Goal: Transaction & Acquisition: Purchase product/service

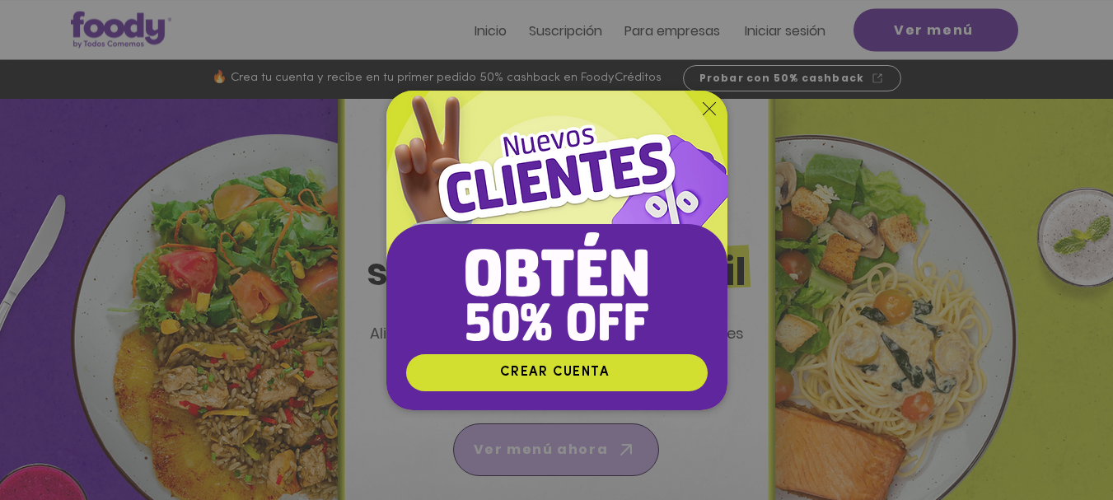
click at [558, 446] on div "Nuevos suscriptores 50% off" at bounding box center [556, 250] width 1113 height 500
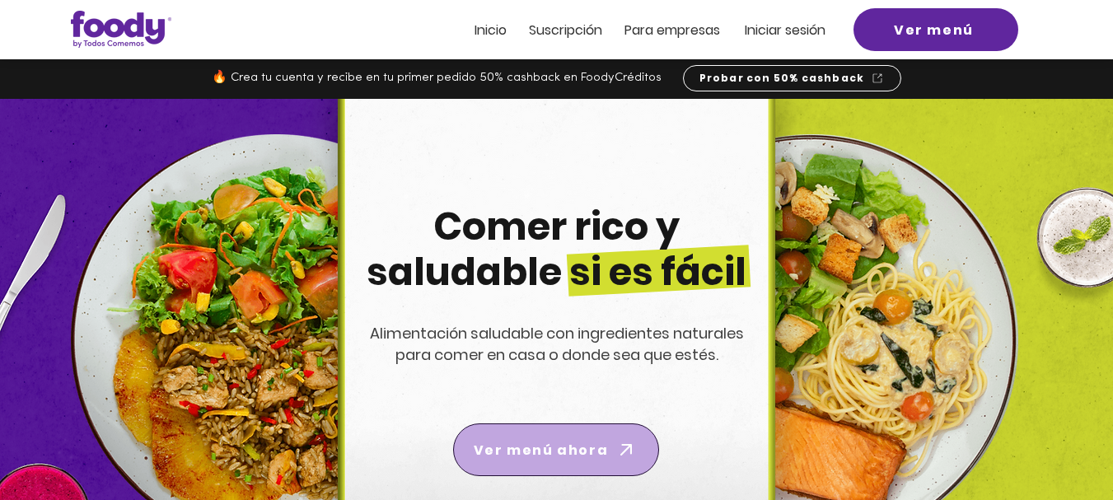
click at [558, 446] on span "Ver menú ahora" at bounding box center [541, 450] width 134 height 21
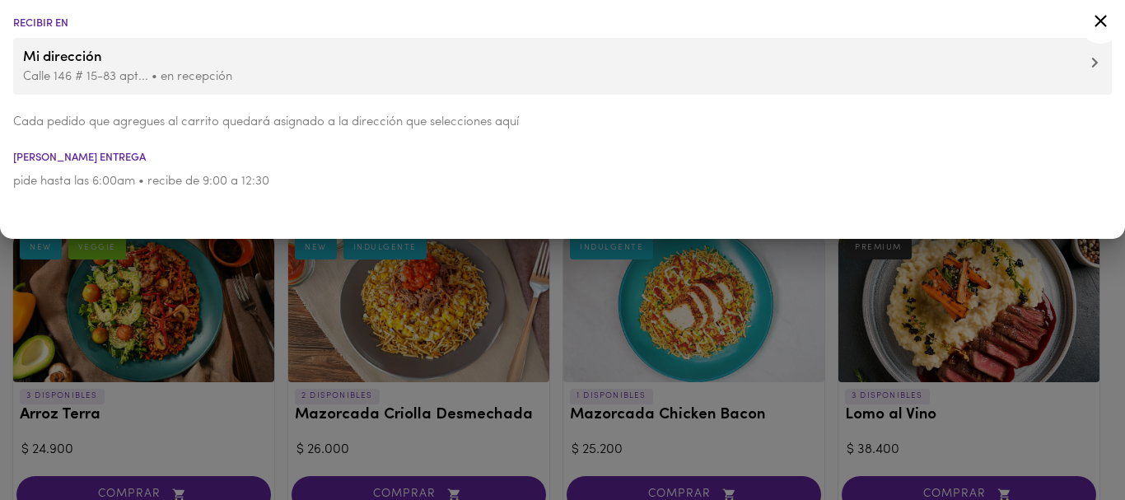
click at [572, 165] on li "pide hasta las 6:00am • recibe de 9:00 a 12:30" at bounding box center [562, 181] width 1125 height 37
click at [1102, 17] on icon at bounding box center [1100, 21] width 21 height 21
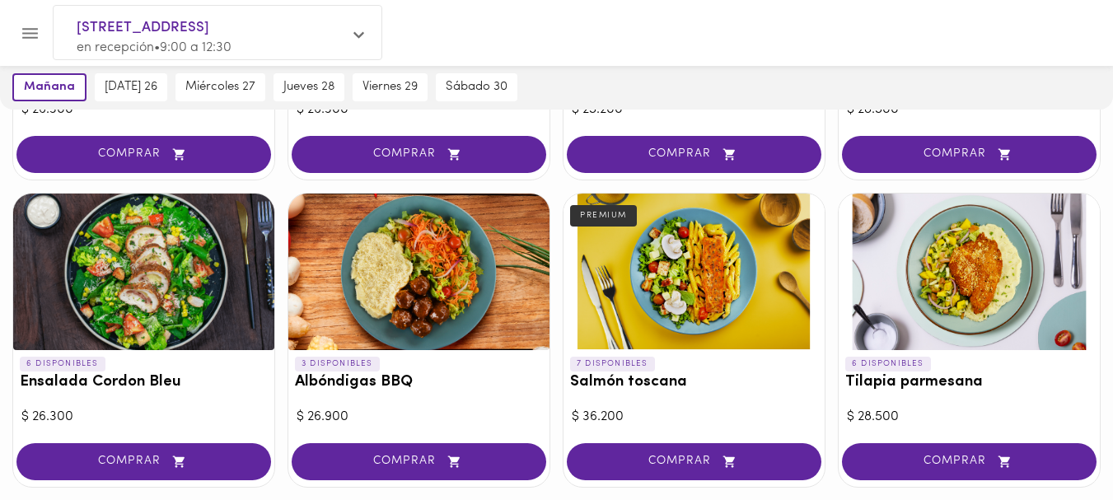
scroll to position [1291, 0]
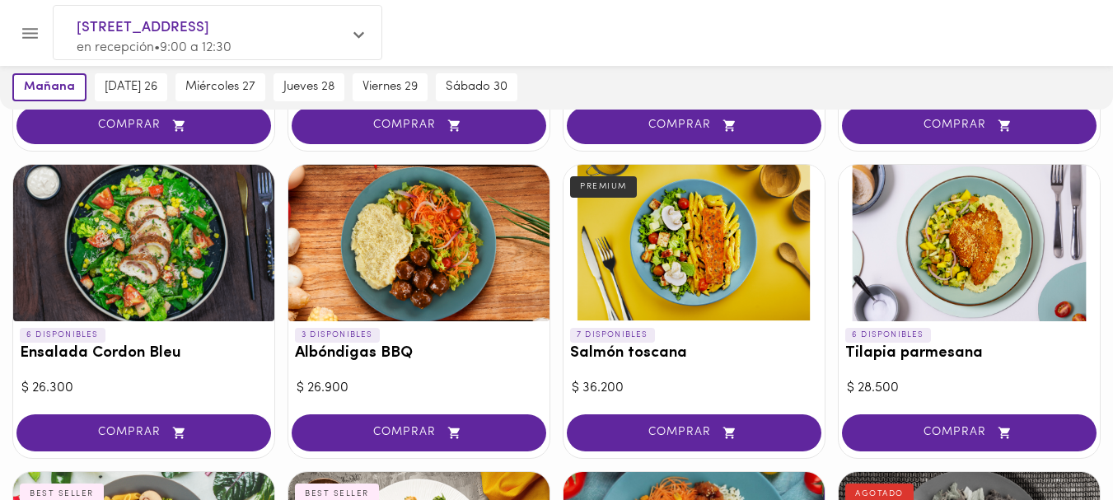
drag, startPoint x: 406, startPoint y: 357, endPoint x: 778, endPoint y: 7, distance: 510.4
click at [778, 7] on div at bounding box center [556, 33] width 1113 height 66
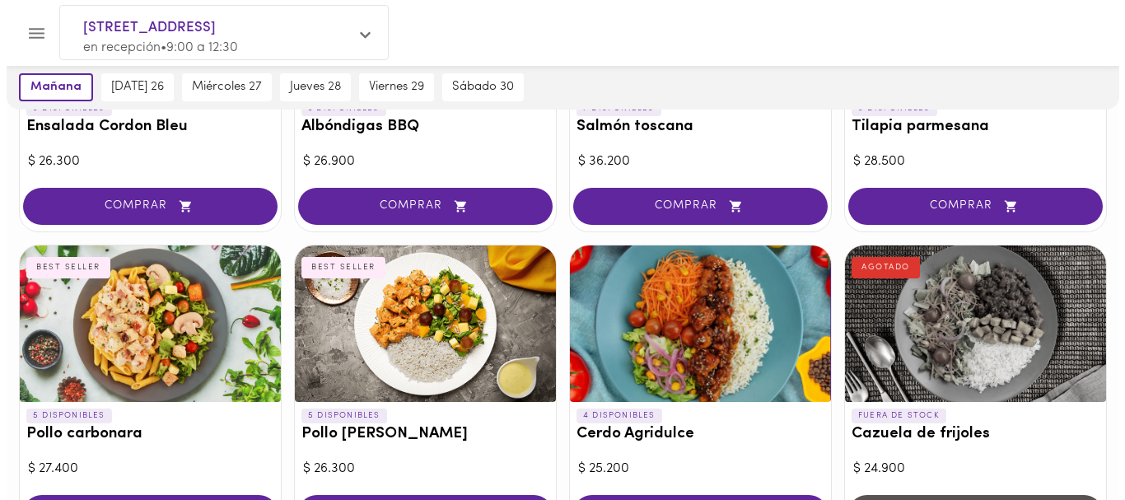
scroll to position [1548, 0]
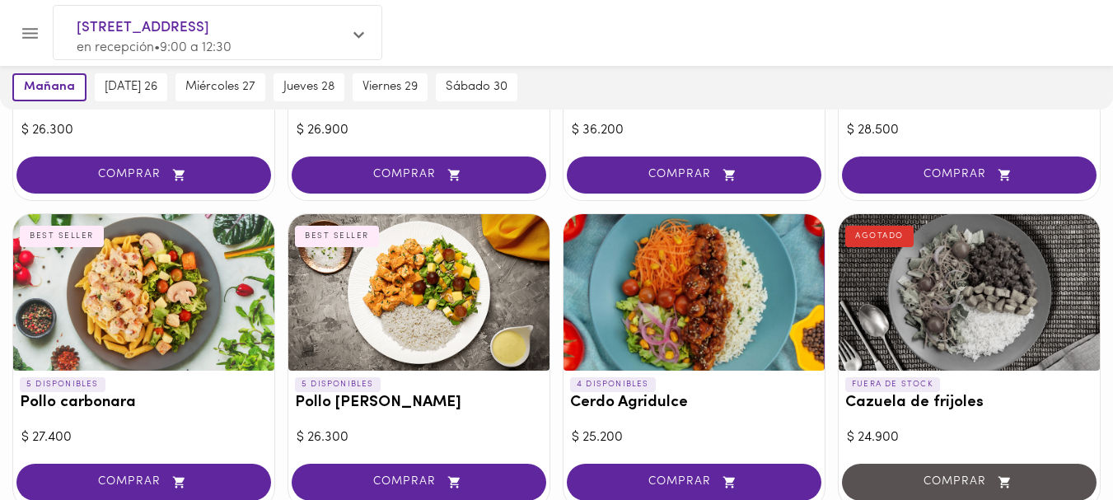
click at [200, 348] on div at bounding box center [143, 292] width 261 height 156
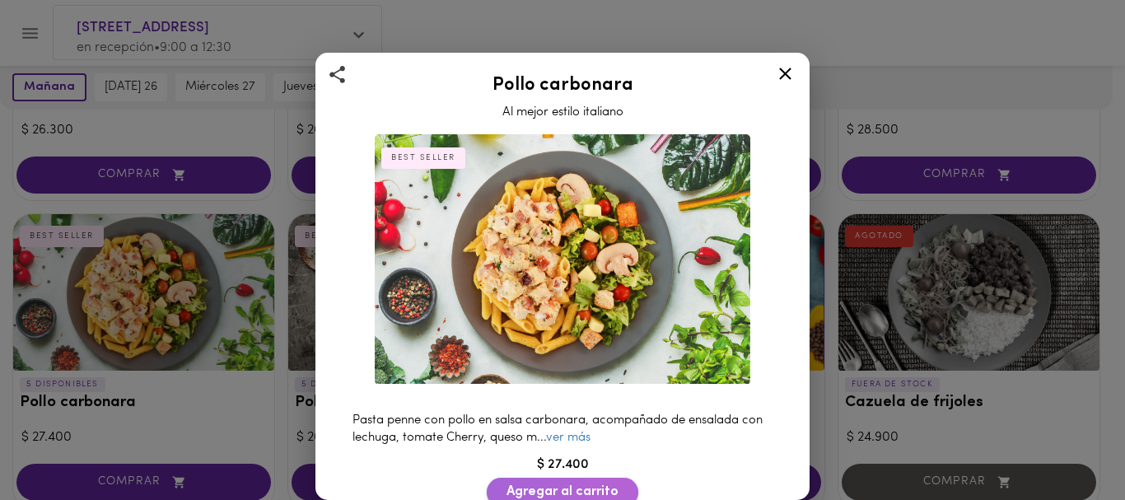
click at [549, 484] on span "Agregar al carrito" at bounding box center [563, 492] width 112 height 16
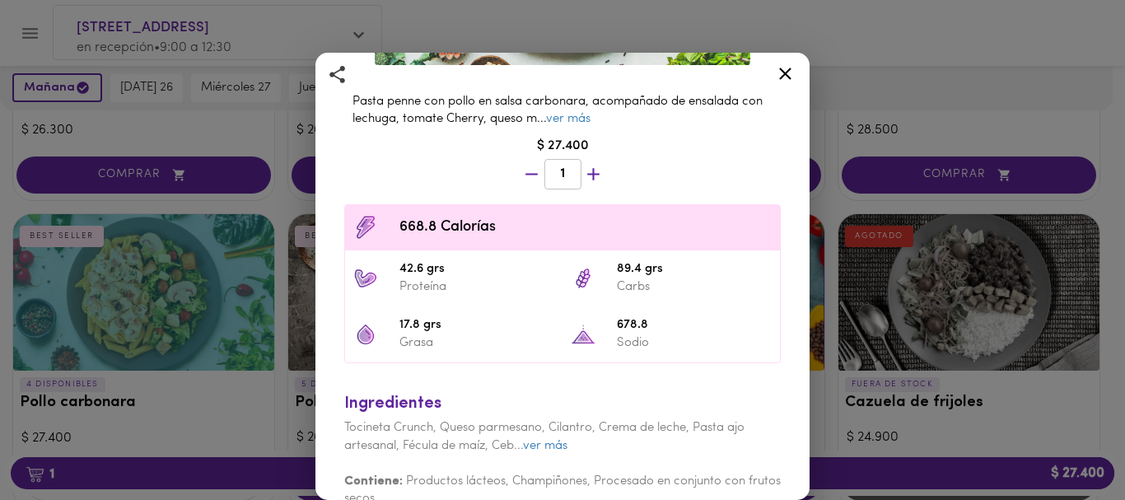
scroll to position [342, 0]
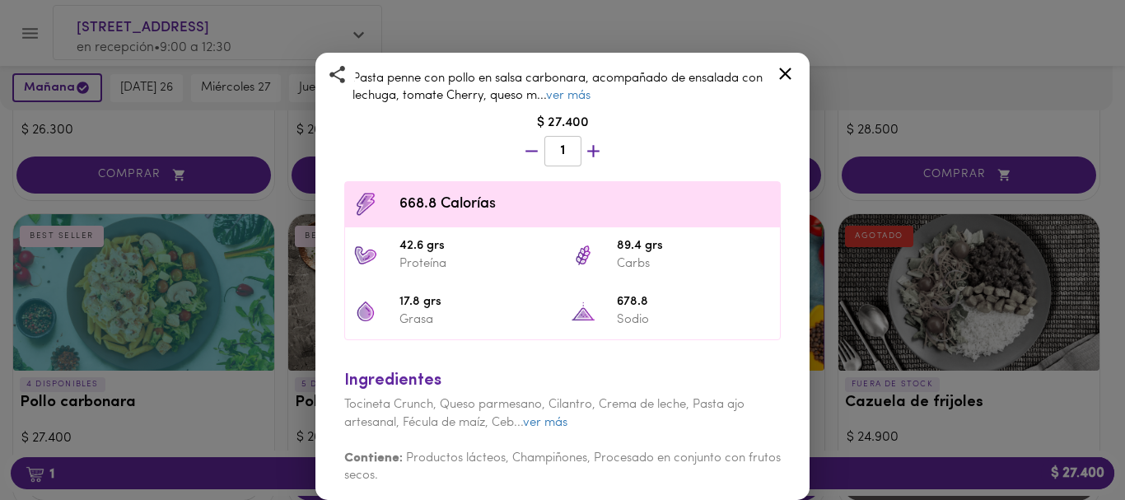
click at [785, 71] on icon at bounding box center [785, 73] width 21 height 21
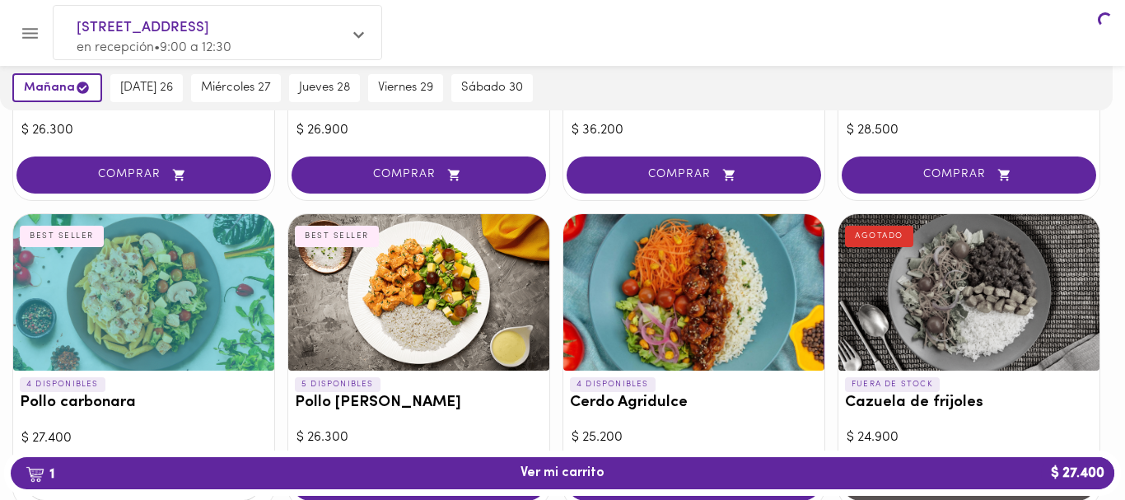
scroll to position [1548, 0]
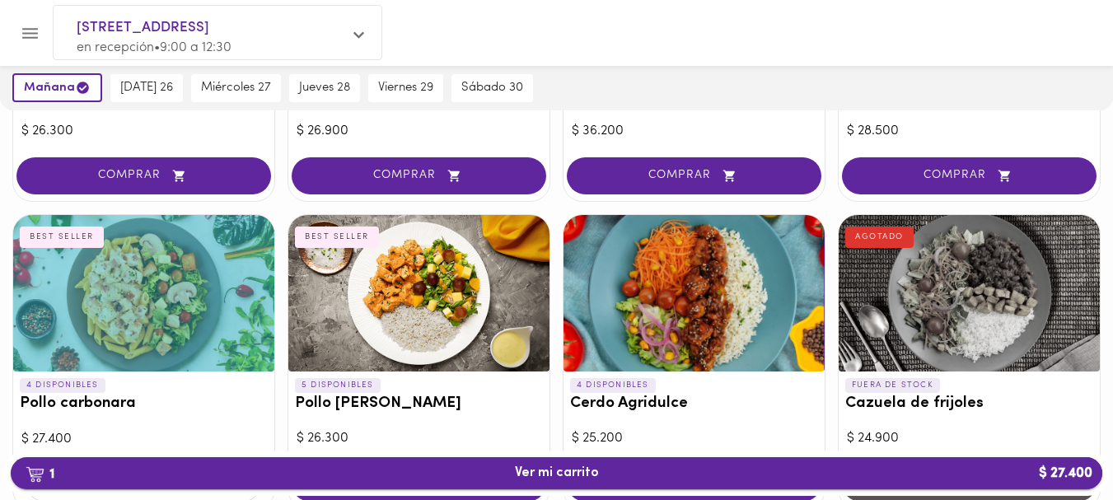
click at [77, 470] on span "1 Ver mi carrito $ 27.400" at bounding box center [556, 473] width 1065 height 16
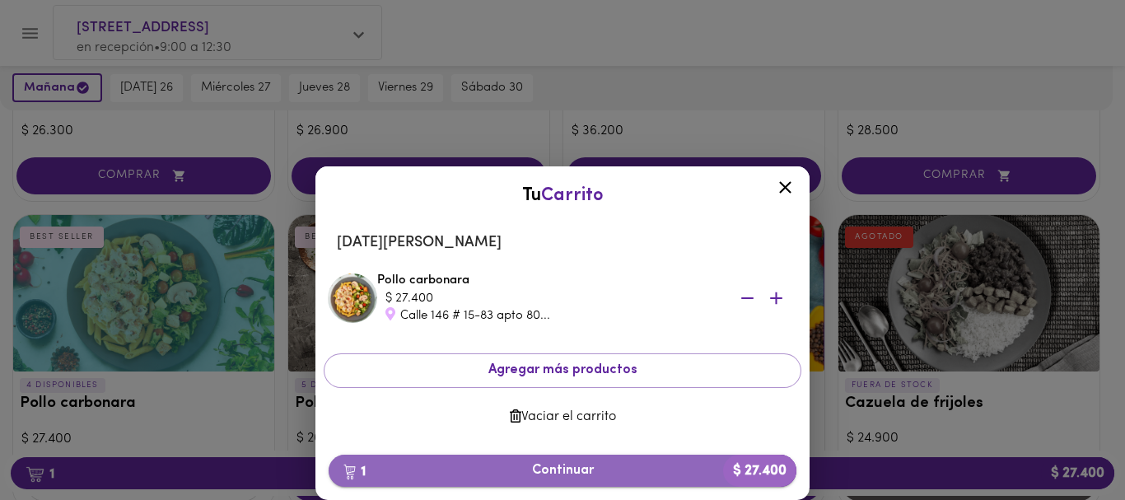
click at [557, 470] on span "1 Continuar $ 27.400" at bounding box center [562, 471] width 441 height 16
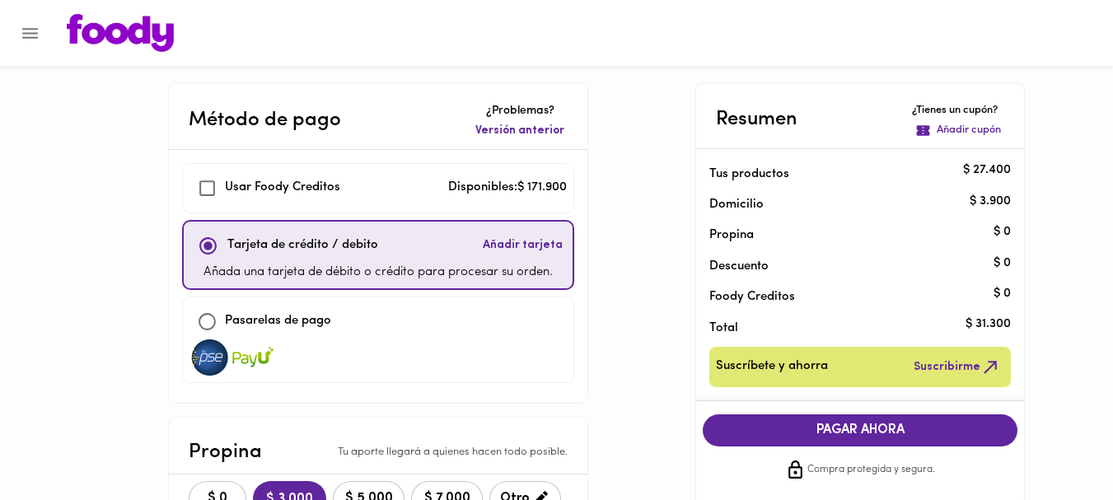
checkbox input "true"
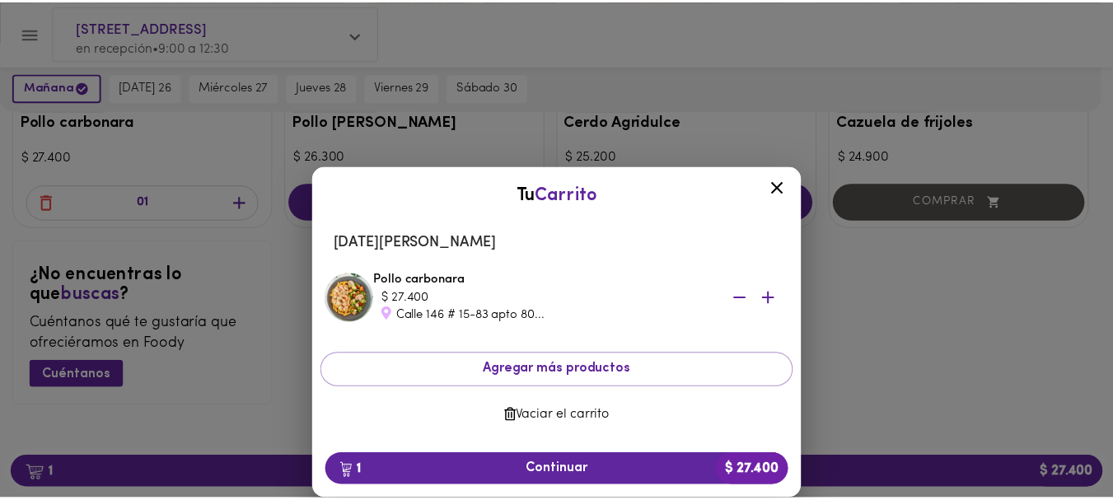
scroll to position [1830, 0]
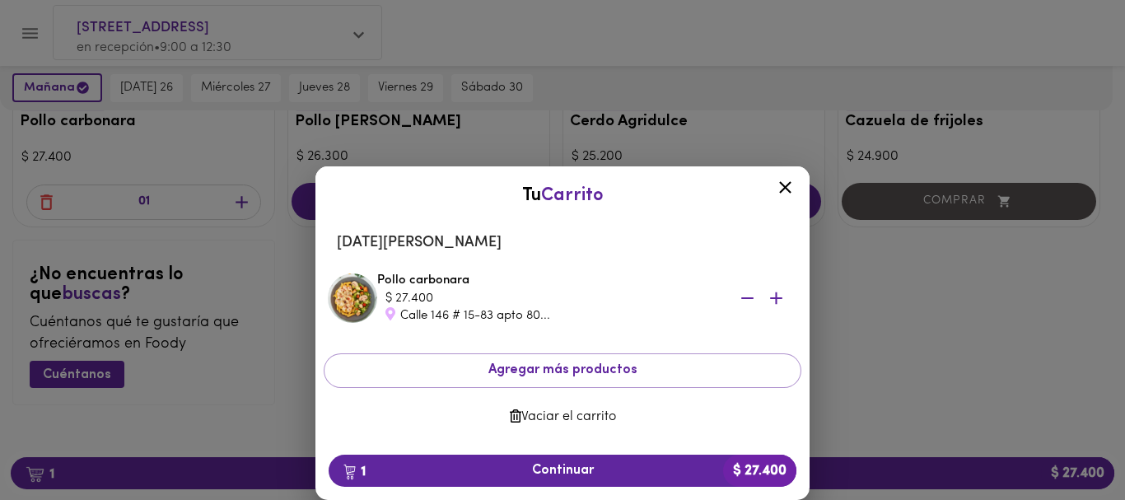
click at [787, 188] on icon at bounding box center [785, 187] width 12 height 12
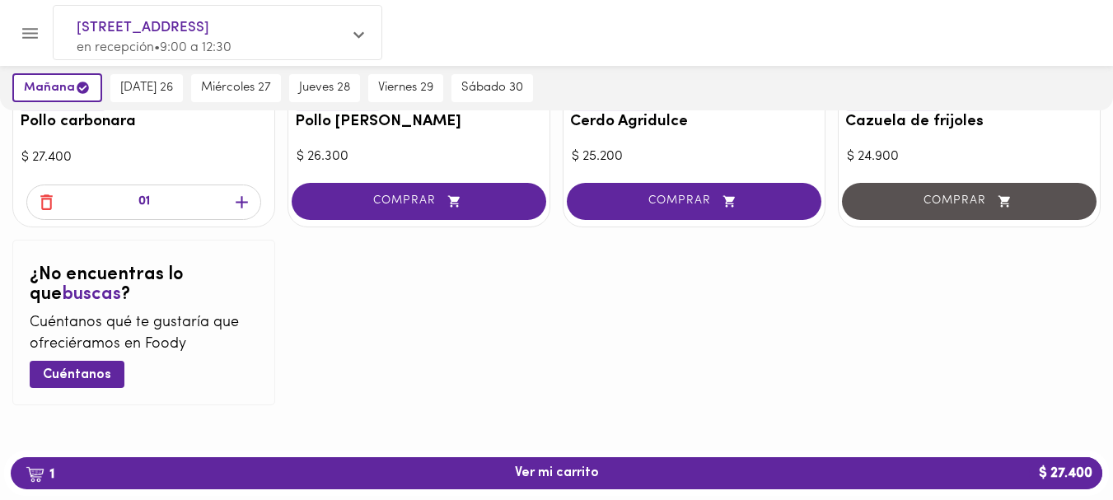
click at [150, 163] on div "$ 27.400" at bounding box center [143, 157] width 245 height 19
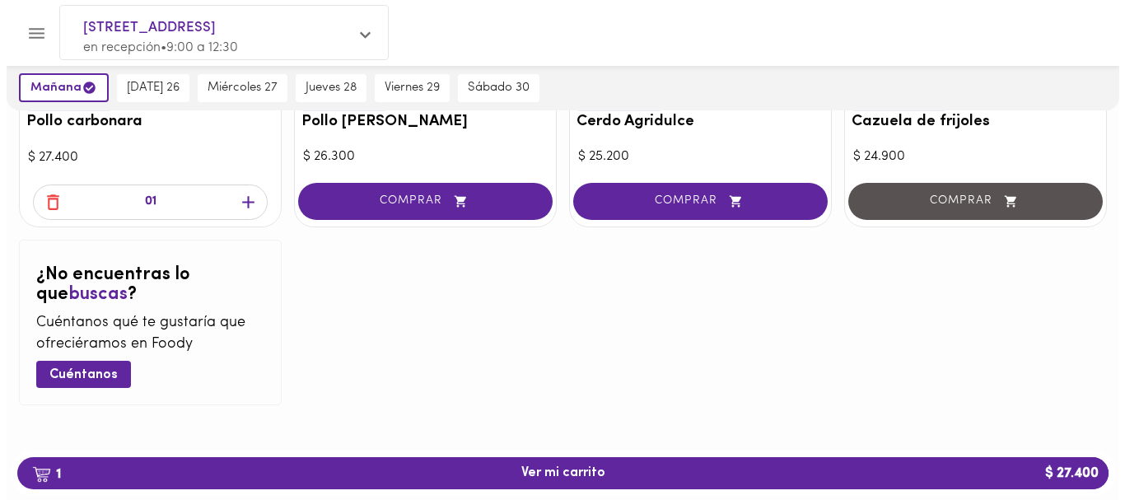
scroll to position [1548, 0]
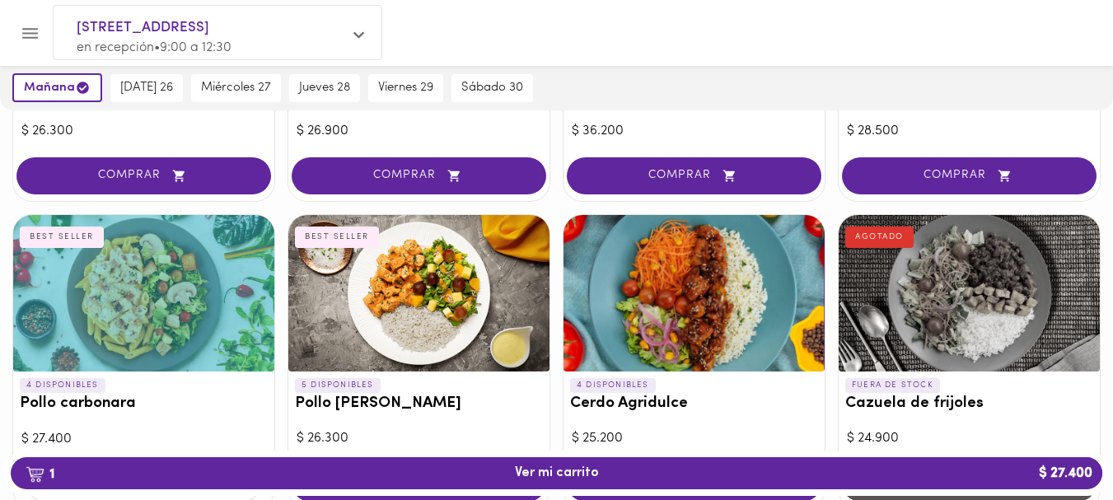
click at [123, 285] on div at bounding box center [143, 293] width 261 height 156
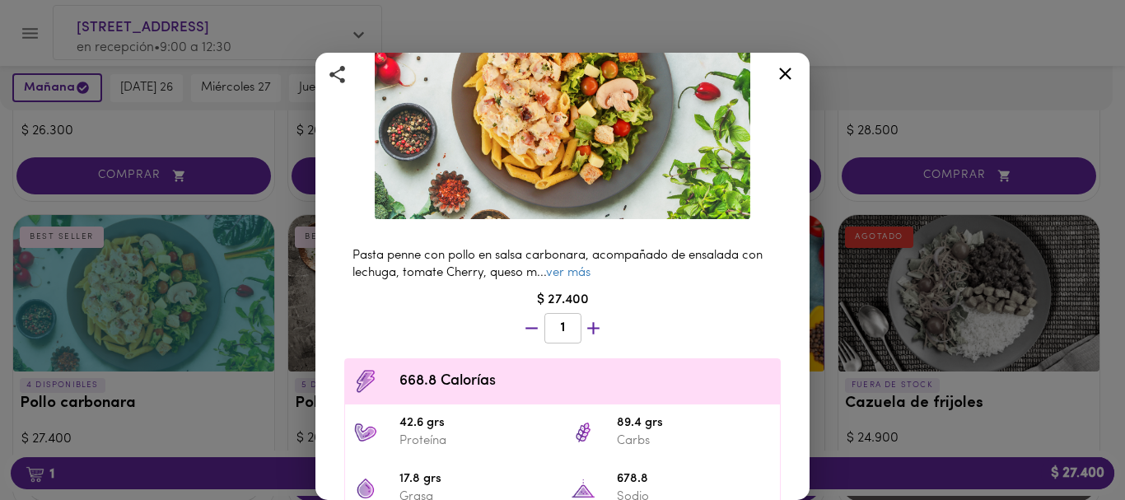
scroll to position [181, 0]
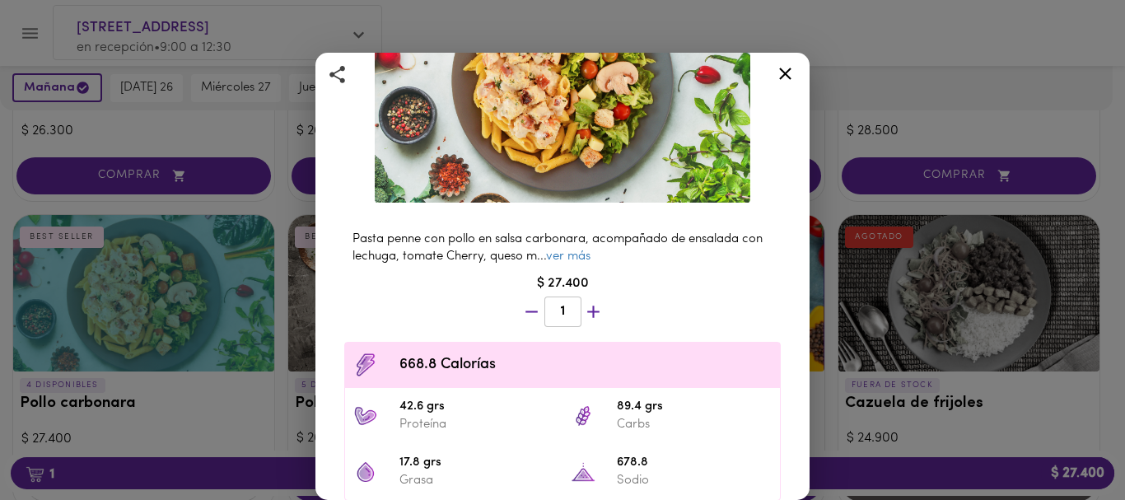
click at [563, 470] on li "678.8 Sodio" at bounding box center [671, 472] width 217 height 56
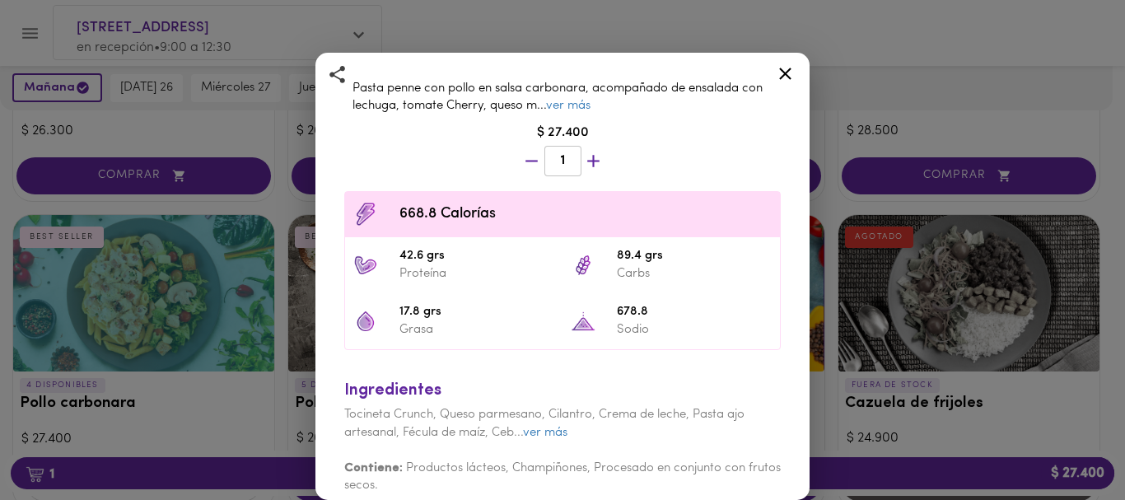
scroll to position [342, 0]
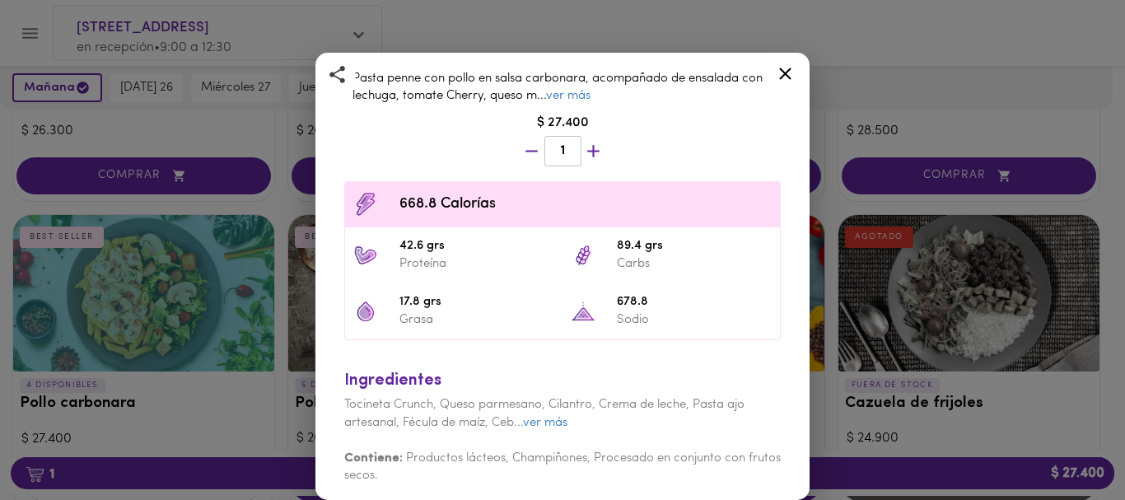
click at [786, 72] on icon at bounding box center [785, 74] width 12 height 12
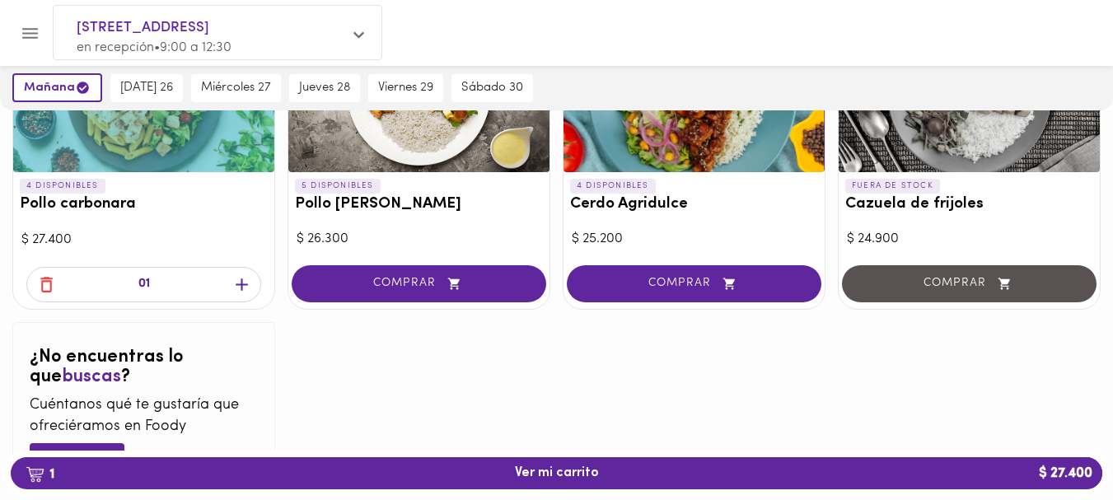
scroll to position [1721, 0]
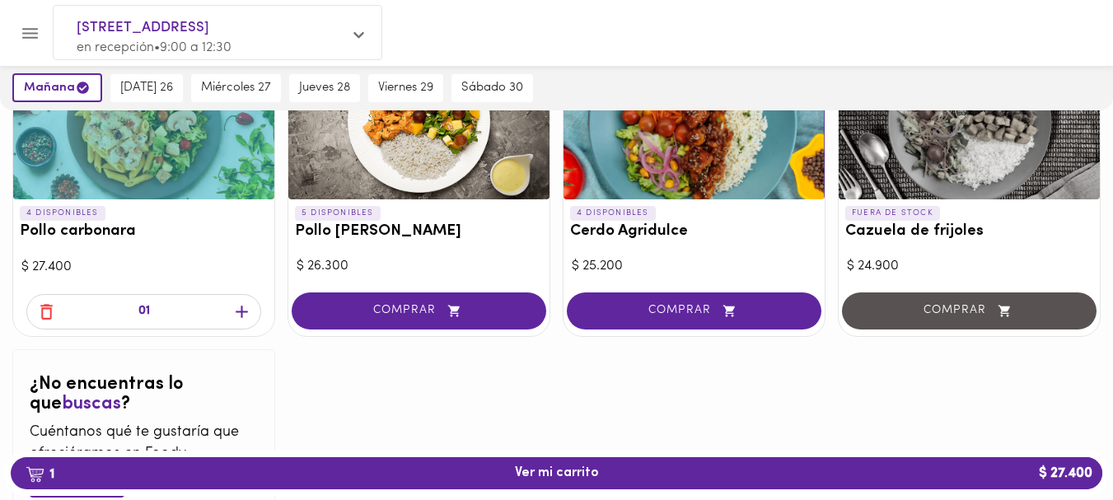
click at [171, 313] on div "01" at bounding box center [143, 311] width 235 height 35
click at [45, 311] on icon "button" at bounding box center [46, 311] width 21 height 21
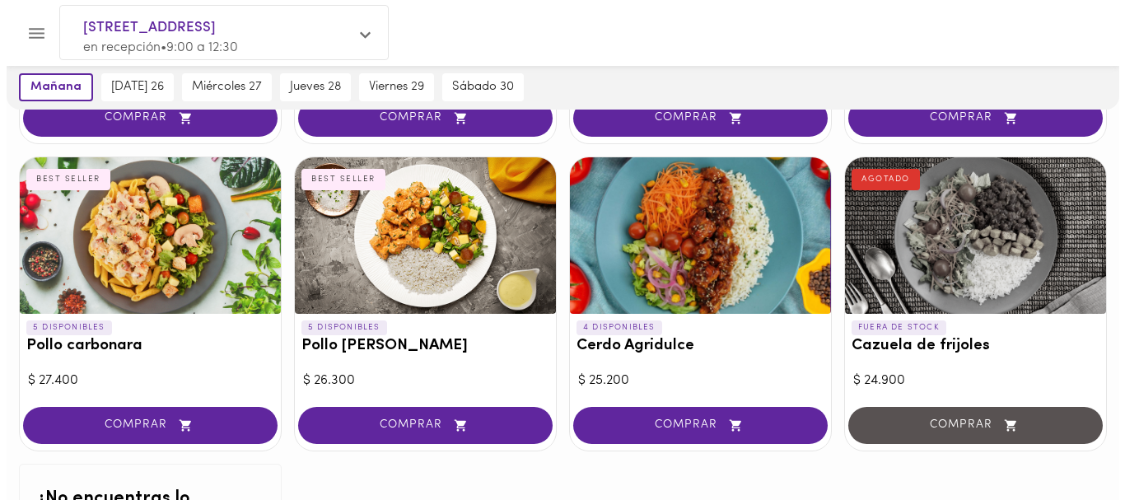
scroll to position [1599, 0]
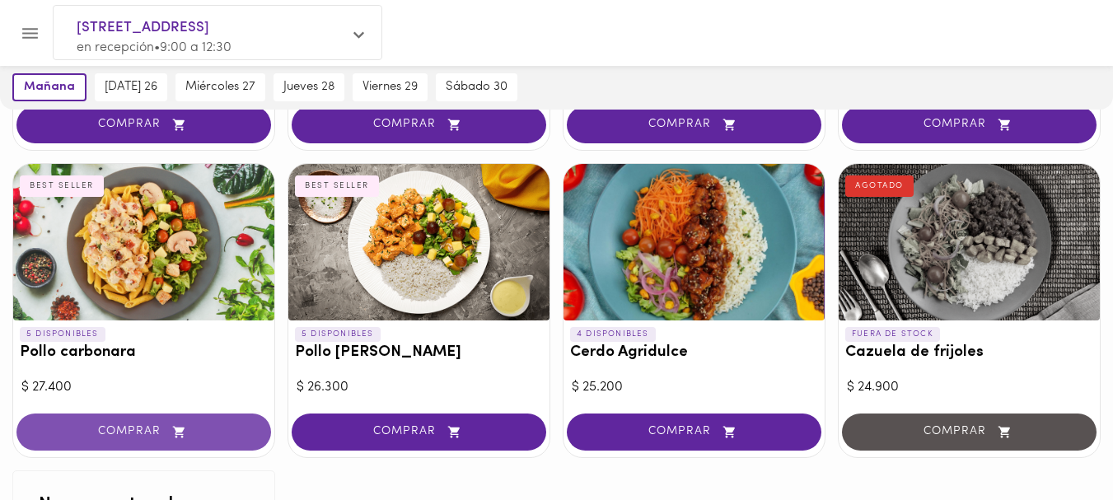
click at [116, 427] on span "COMPRAR" at bounding box center [143, 432] width 213 height 14
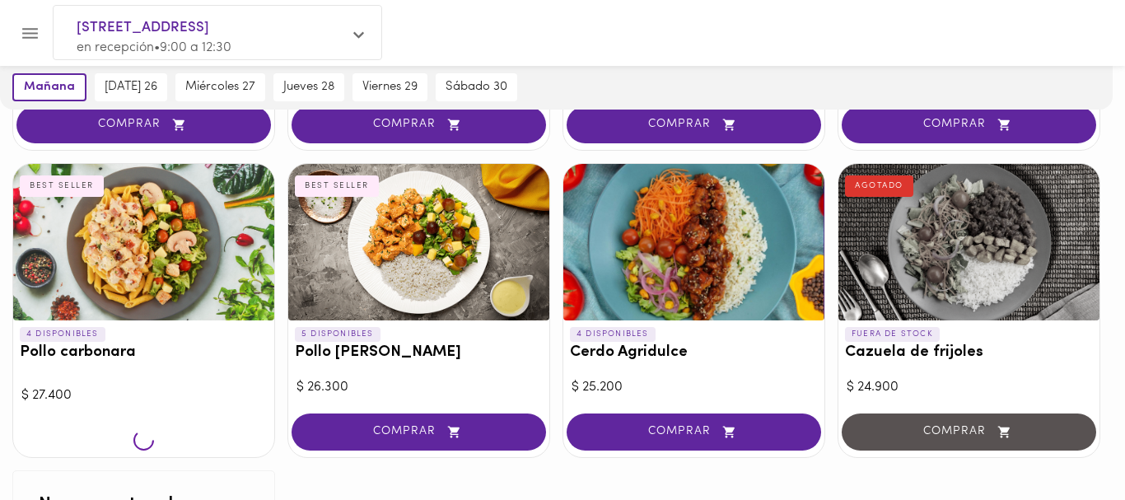
scroll to position [1599, 0]
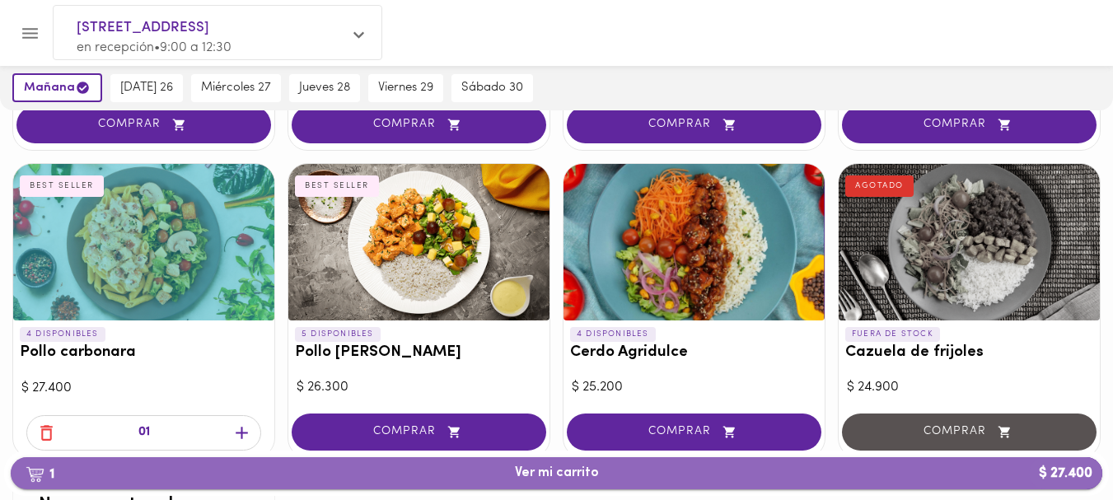
click at [563, 474] on span "1 Ver mi carrito $ 27.400" at bounding box center [557, 473] width 84 height 16
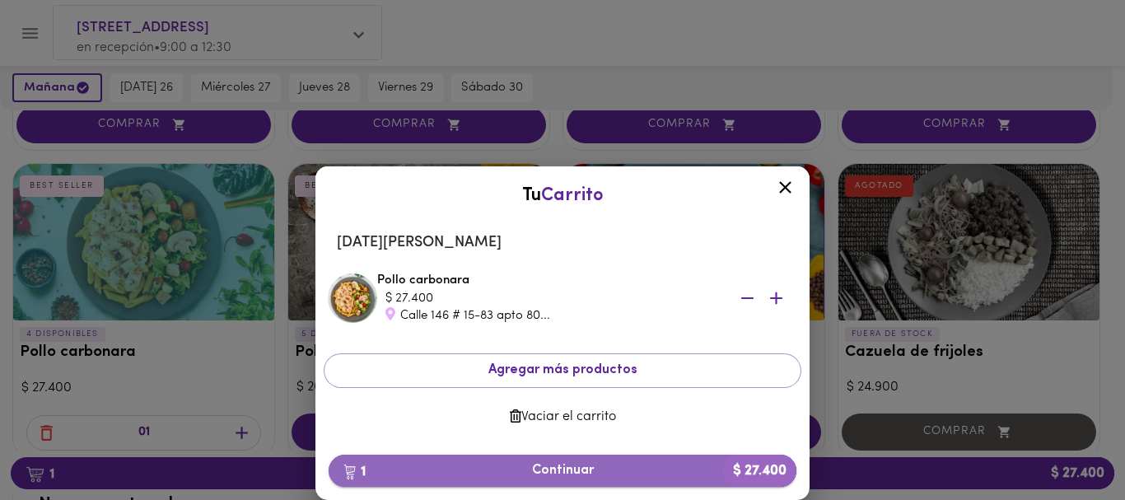
click at [558, 469] on span "1 Continuar $ 27.400" at bounding box center [562, 471] width 441 height 16
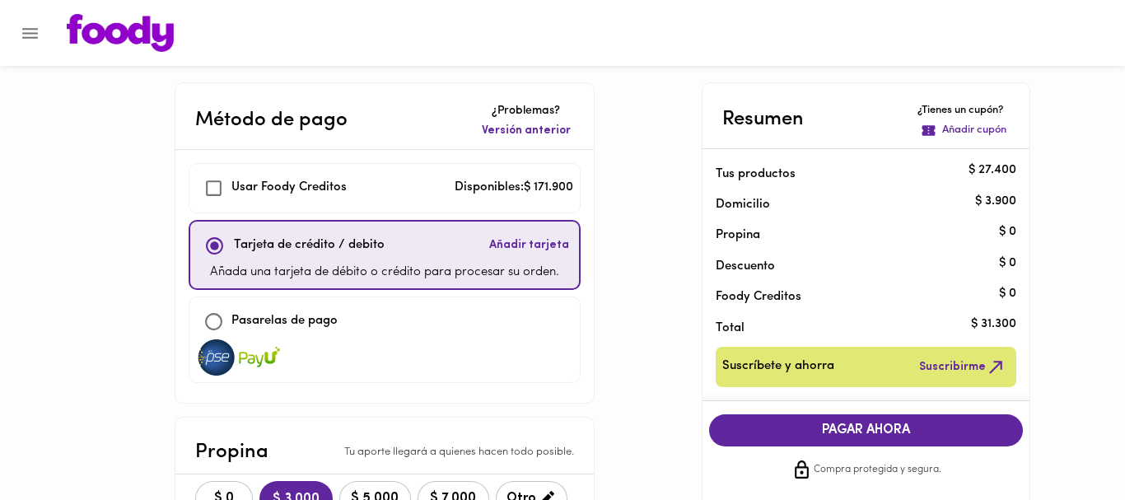
checkbox input "true"
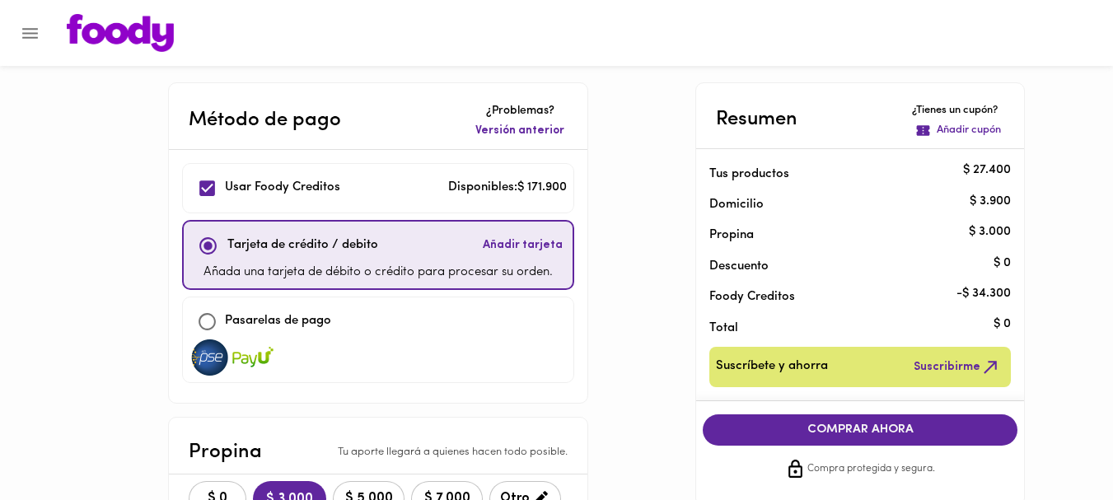
click at [859, 427] on span "COMPRAR AHORA" at bounding box center [860, 430] width 282 height 15
